Goal: Register for event/course

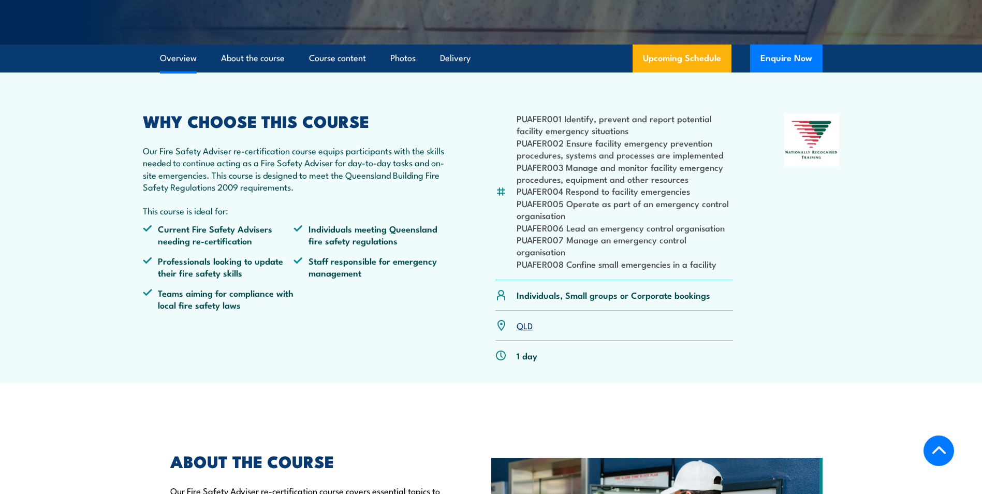
scroll to position [259, 0]
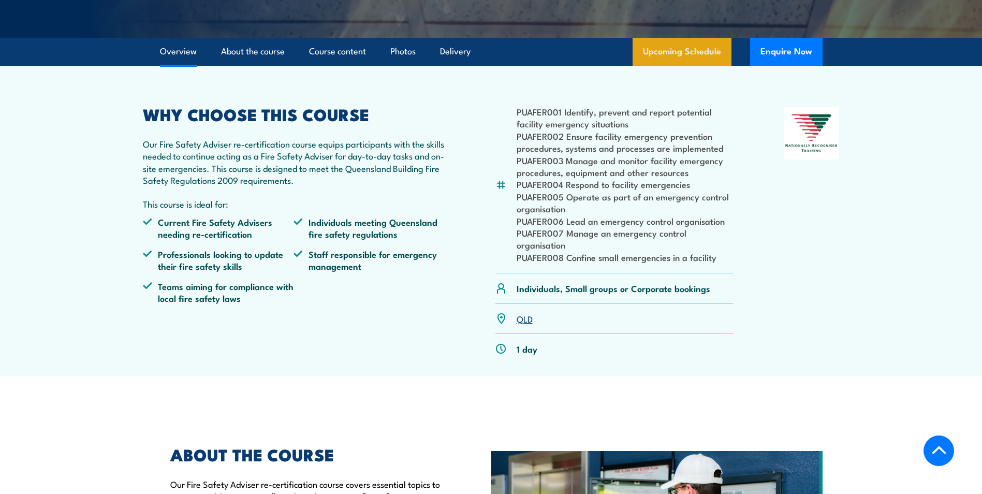
click at [689, 62] on link "Upcoming Schedule" at bounding box center [681, 52] width 99 height 28
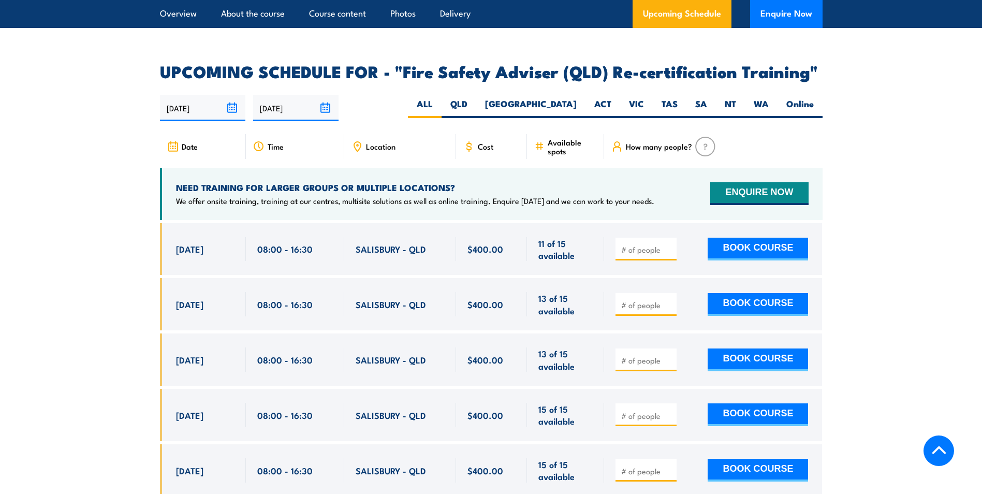
scroll to position [1705, 0]
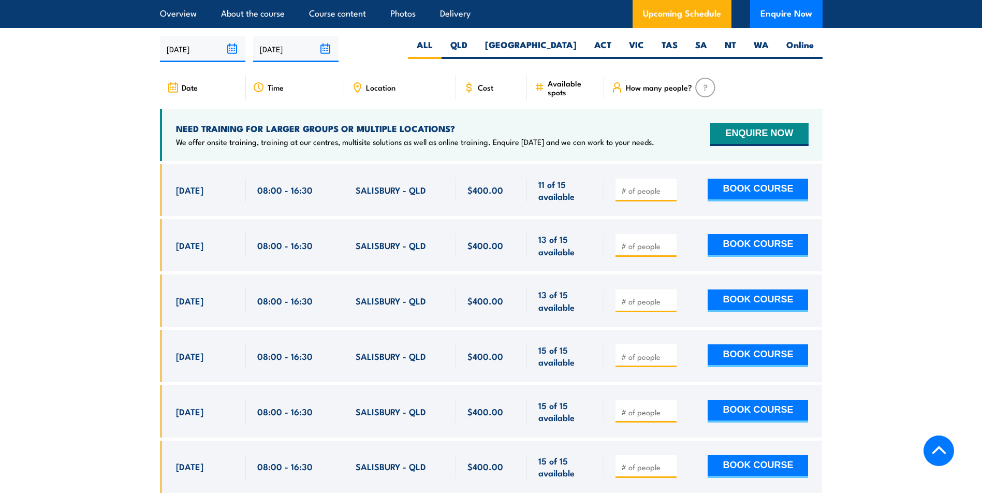
click at [657, 185] on input "number" at bounding box center [647, 190] width 52 height 10
type input "1"
click at [777, 190] on button "BOOK COURSE" at bounding box center [758, 190] width 100 height 23
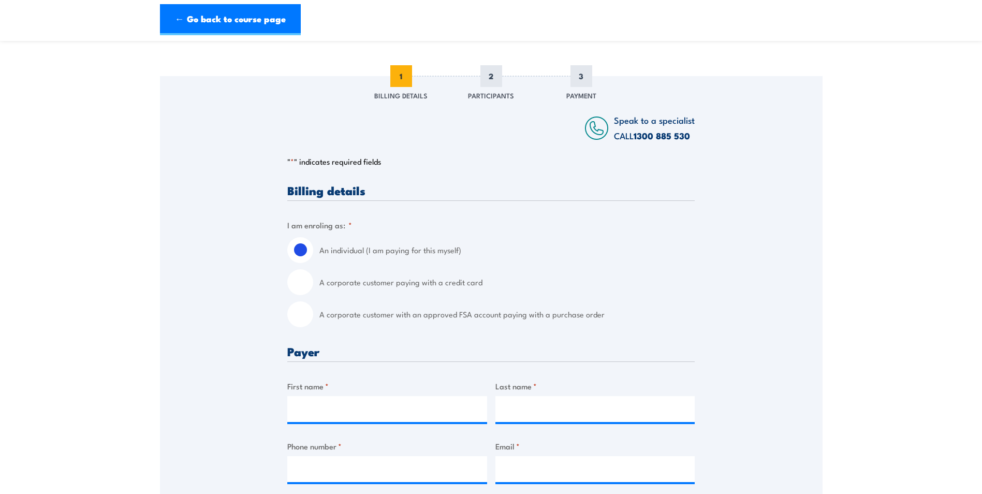
scroll to position [155, 0]
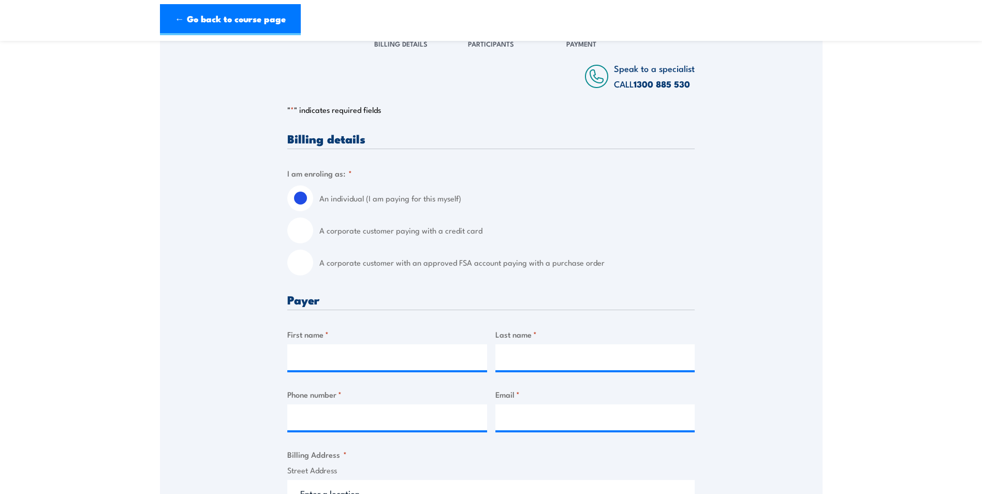
drag, startPoint x: 304, startPoint y: 265, endPoint x: 325, endPoint y: 272, distance: 21.9
click at [304, 264] on input "A corporate customer with an approved FSA account paying with a purchase order" at bounding box center [300, 262] width 26 height 26
radio input "true"
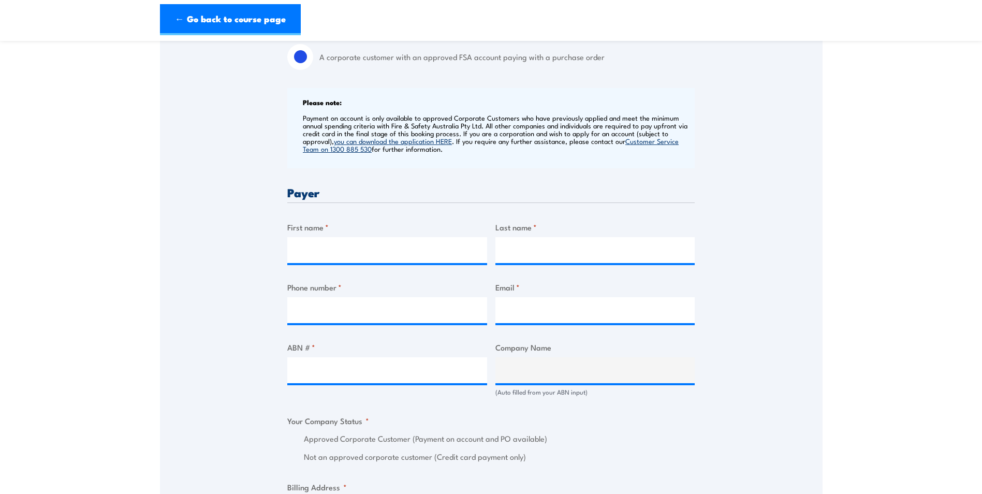
scroll to position [362, 0]
click at [373, 249] on input "First name *" at bounding box center [387, 249] width 200 height 26
type input "Chantelle"
type input "Love"
type input "0417 156 967"
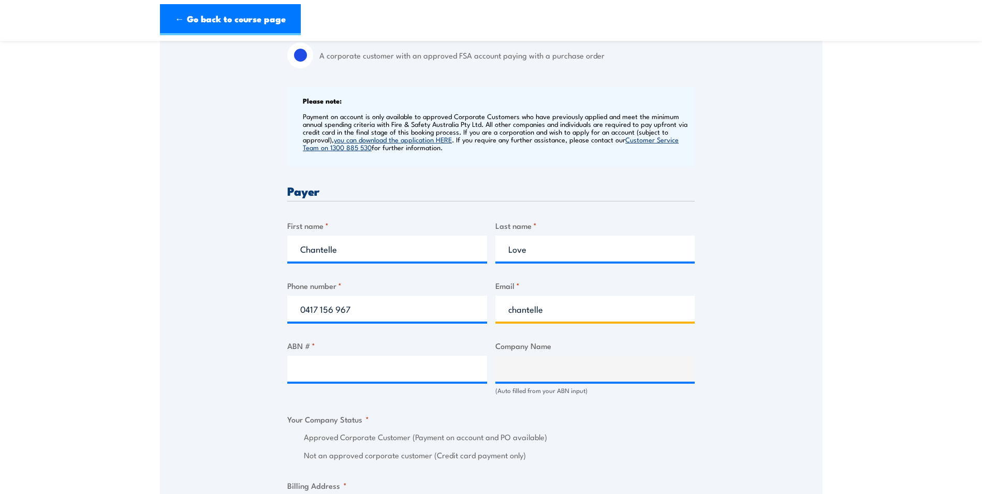
type input "[DOMAIN_NAME][EMAIL_ADDRESS][DOMAIN_NAME]"
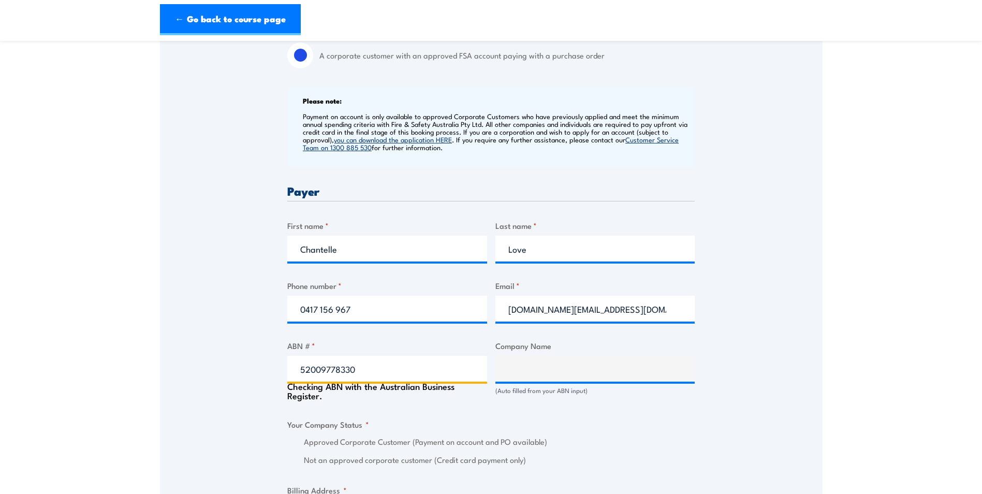
type input "52009778330"
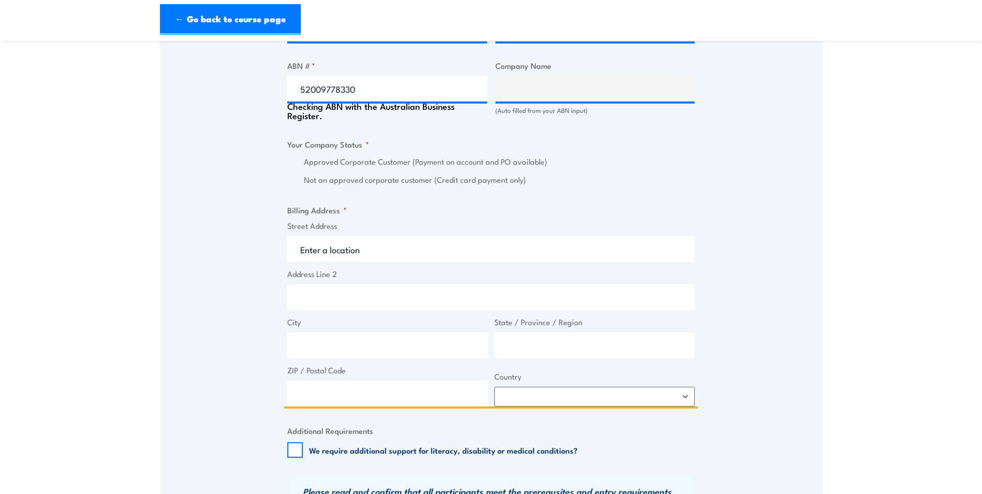
scroll to position [644, 0]
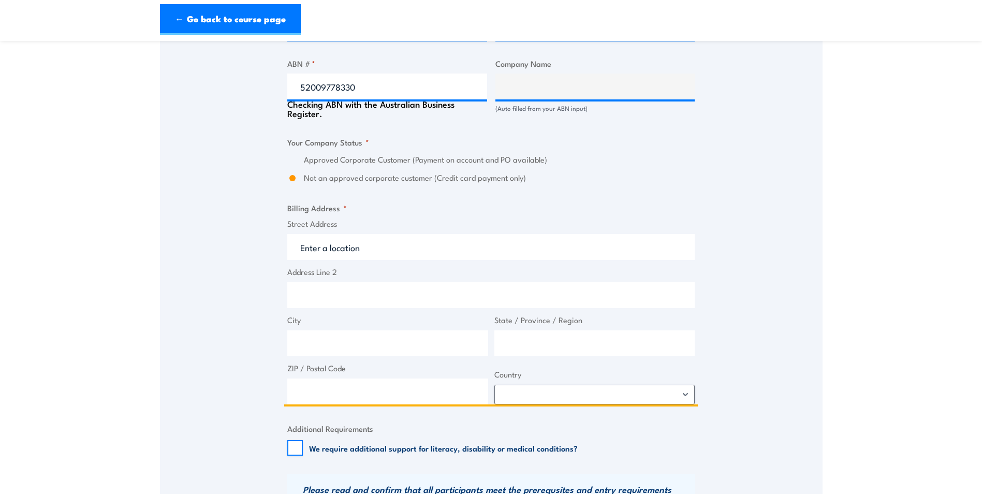
type input "[PERSON_NAME] PTY. LTD."
radio input "true"
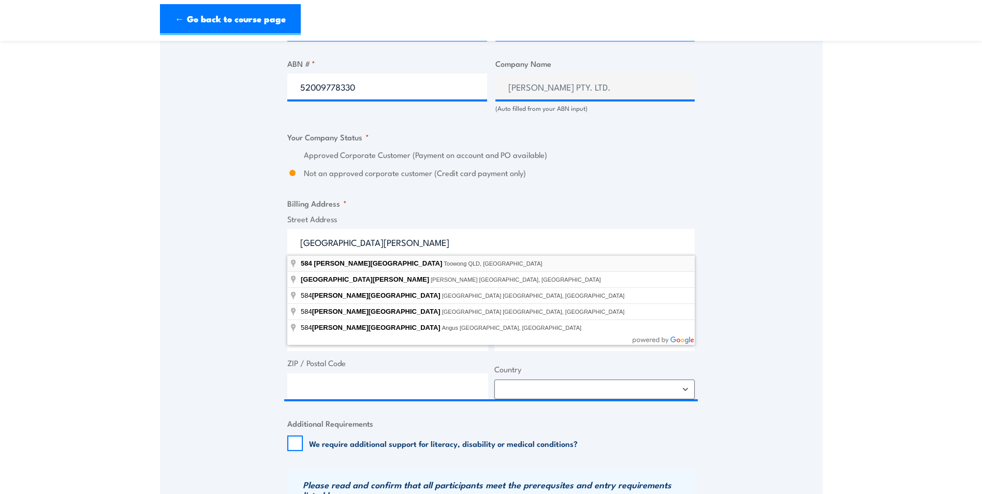
type input "[GEOGRAPHIC_DATA][PERSON_NAME], [GEOGRAPHIC_DATA]"
type input "584 [PERSON_NAME]"
type input "Toowong"
type input "[GEOGRAPHIC_DATA]"
type input "4066"
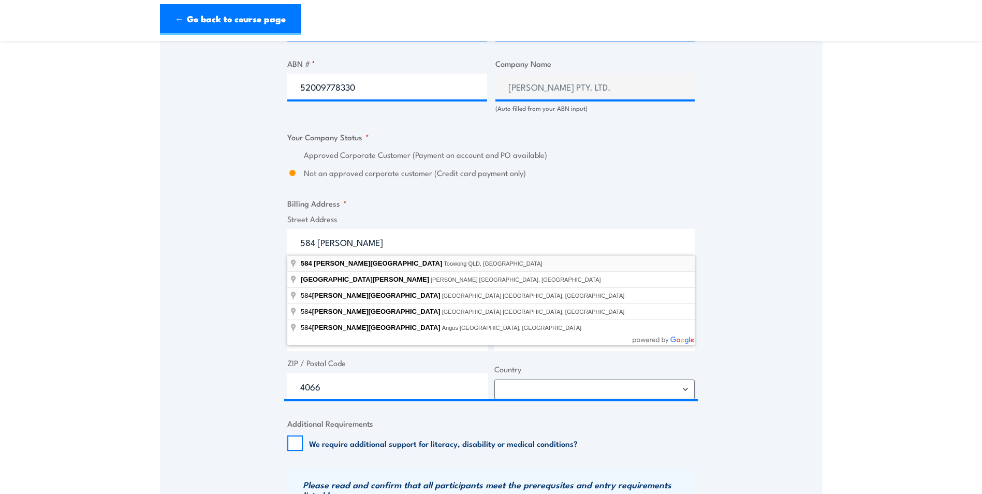
select select "[GEOGRAPHIC_DATA]"
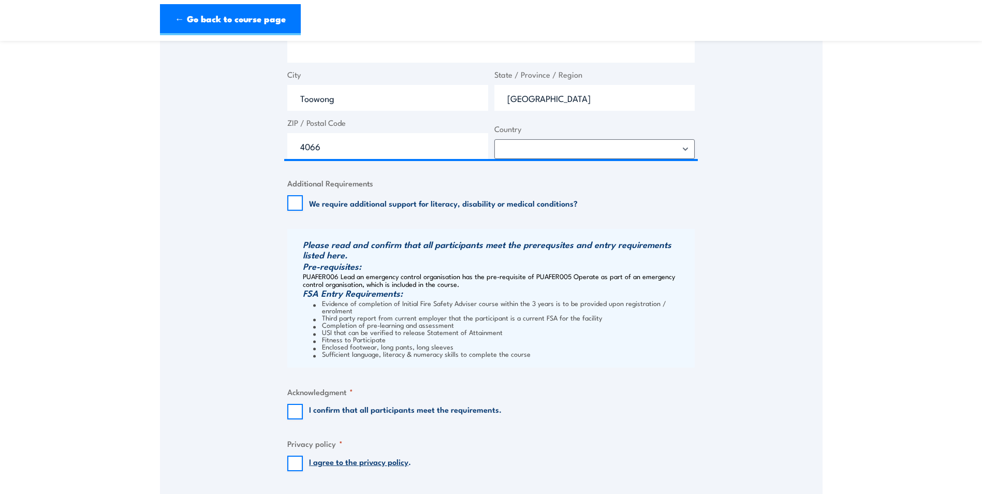
scroll to position [903, 0]
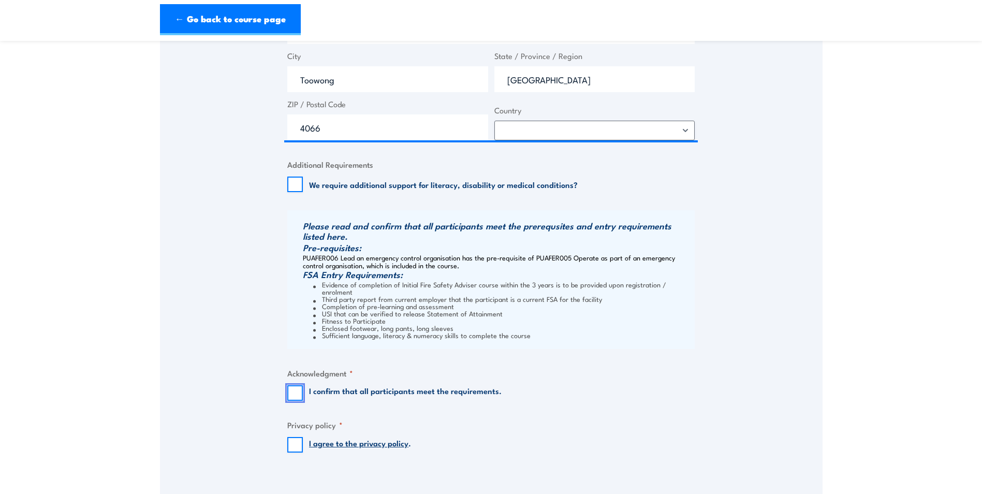
click at [301, 390] on input "I confirm that all participants meet the requirements." at bounding box center [295, 393] width 16 height 16
checkbox input "true"
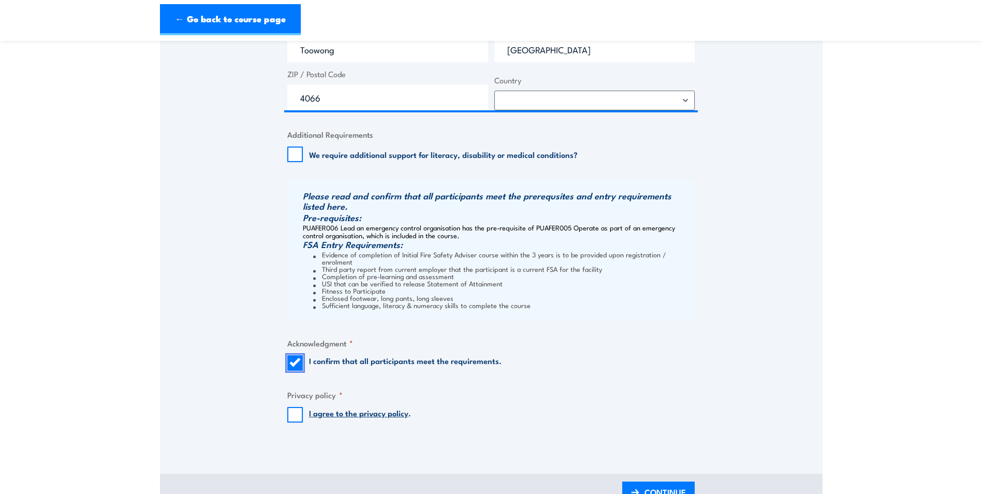
scroll to position [1007, 0]
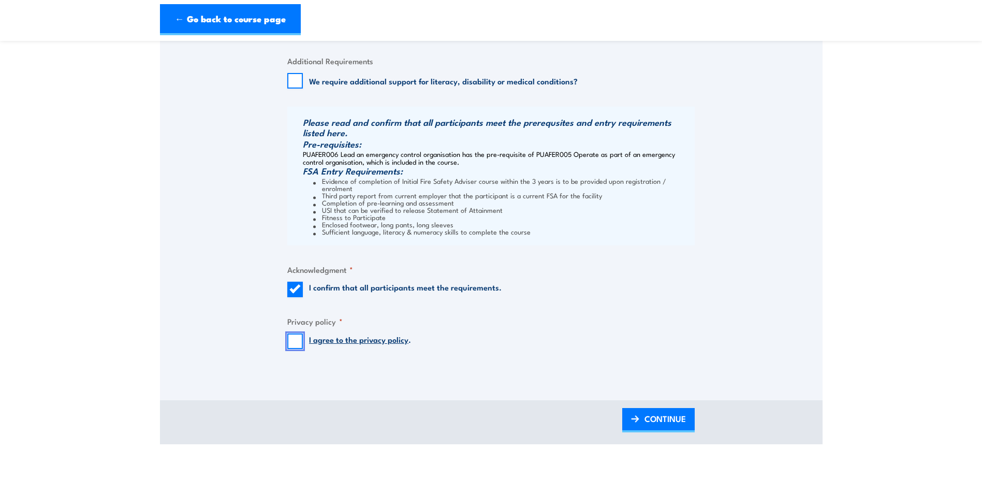
click at [302, 337] on input "I agree to the privacy policy ." at bounding box center [295, 341] width 16 height 16
checkbox input "true"
click at [636, 415] on img at bounding box center [635, 418] width 8 height 7
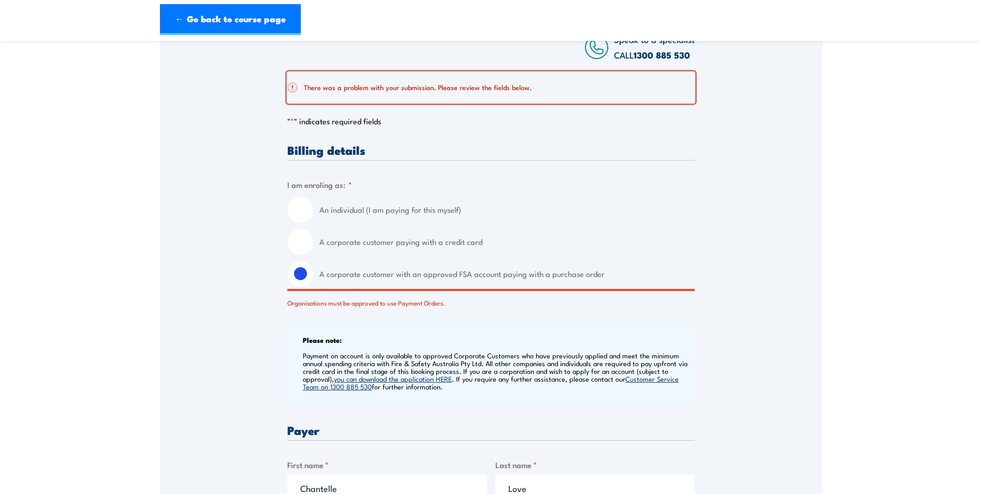
scroll to position [180, 0]
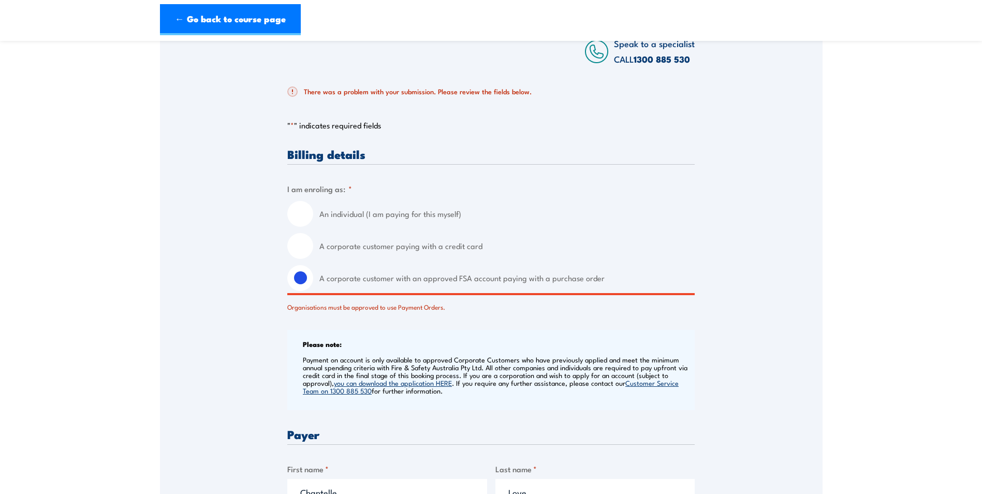
click at [435, 385] on link "you can download the application HERE" at bounding box center [393, 382] width 118 height 9
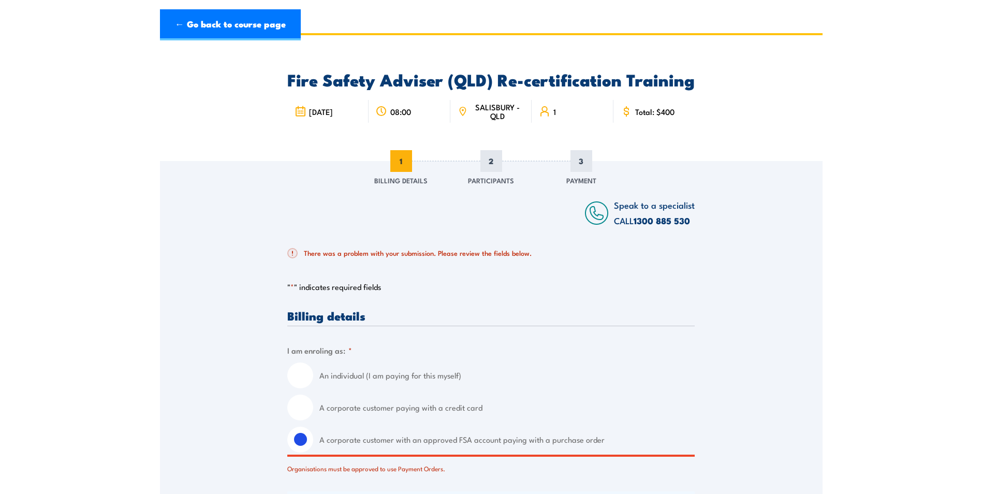
scroll to position [52, 0]
